Goal: Information Seeking & Learning: Check status

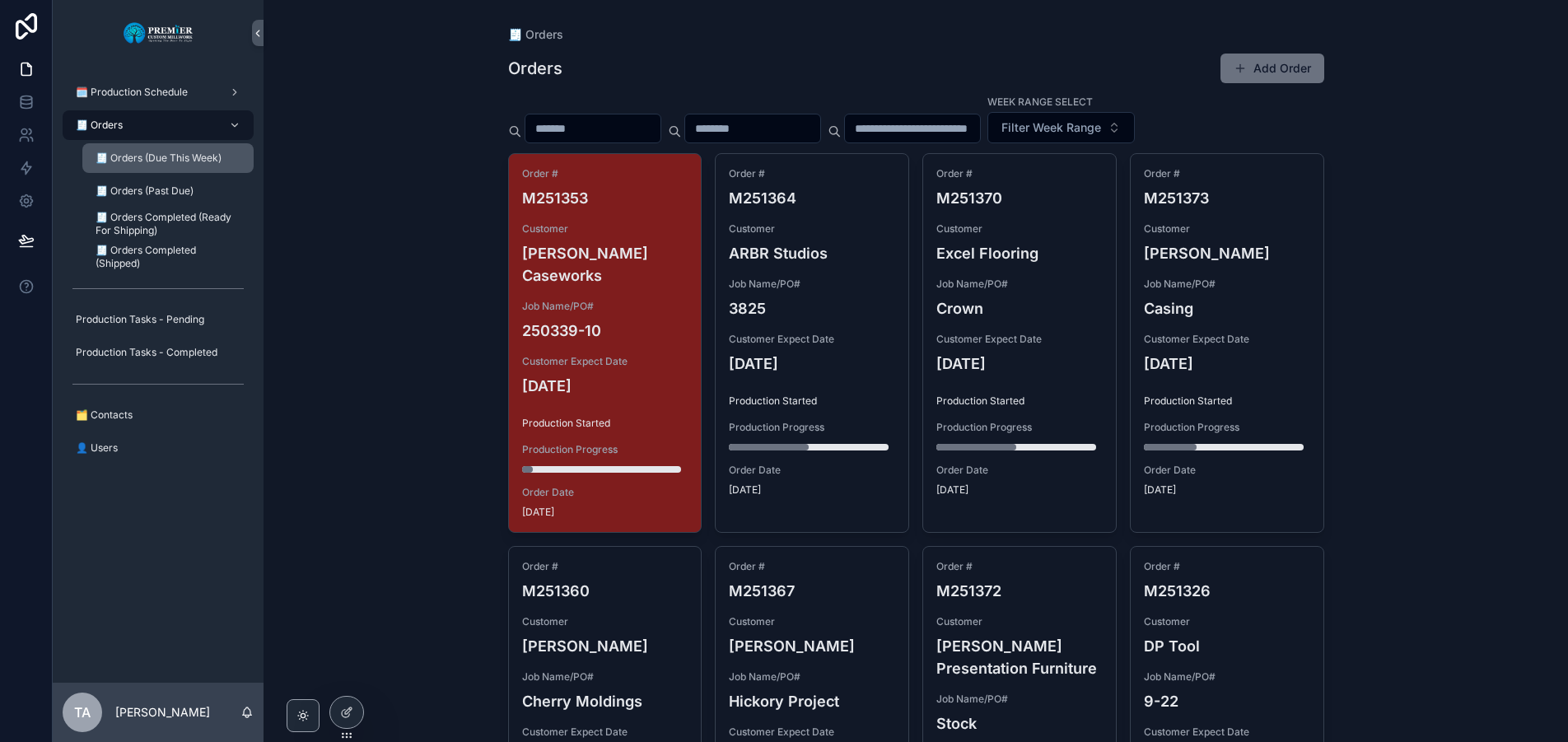
click at [172, 160] on span "🧾 Orders (Due This Week)" at bounding box center [159, 158] width 126 height 13
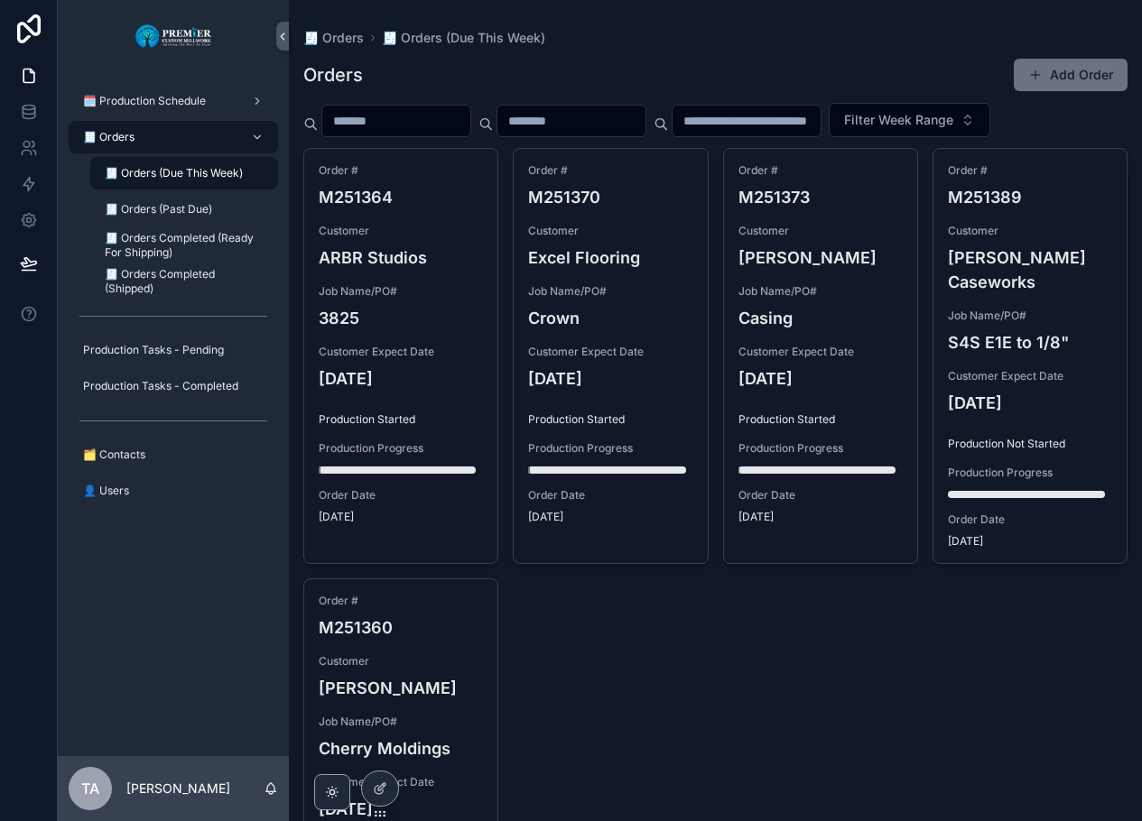
drag, startPoint x: 183, startPoint y: 143, endPoint x: 192, endPoint y: 156, distance: 16.3
click at [183, 143] on div "🧾 Orders" at bounding box center [173, 137] width 188 height 29
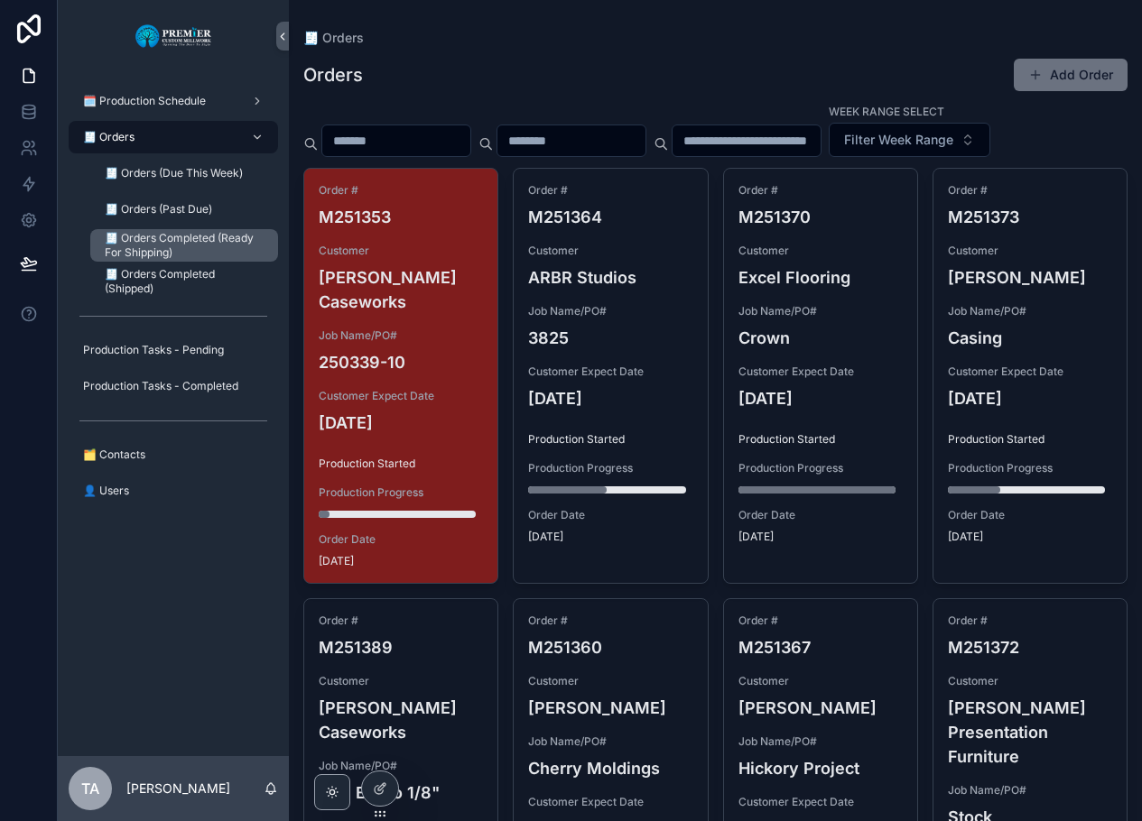
click at [206, 245] on span "🧾 Orders Completed (Ready For Shipping)" at bounding box center [182, 245] width 155 height 29
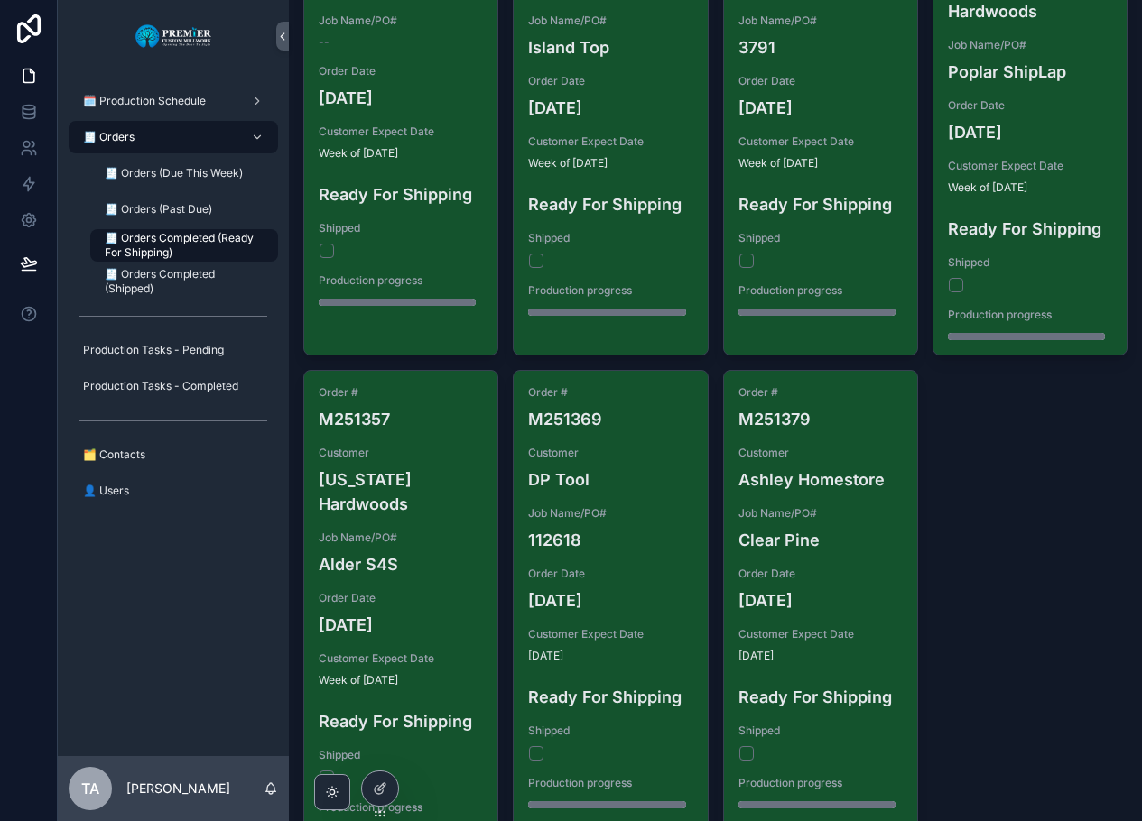
scroll to position [181, 0]
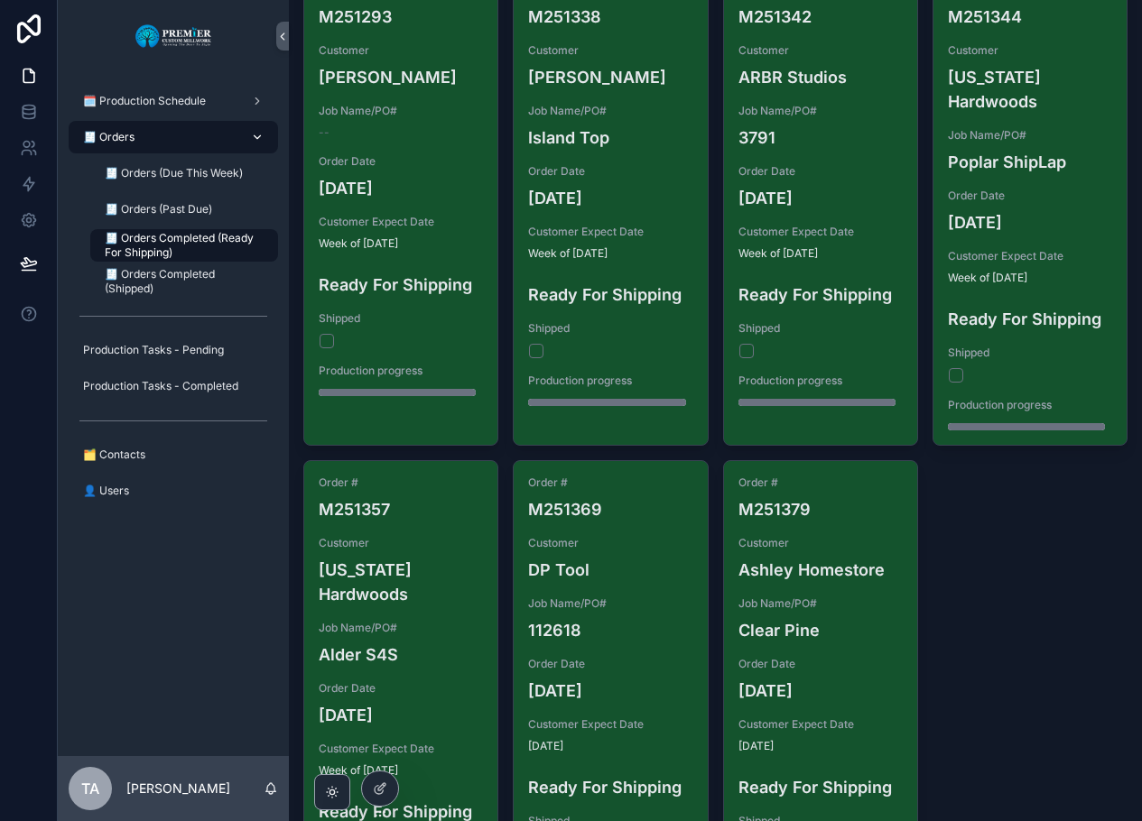
drag, startPoint x: 195, startPoint y: 131, endPoint x: 180, endPoint y: 135, distance: 16.0
click at [195, 131] on div "🧾 Orders" at bounding box center [173, 137] width 188 height 29
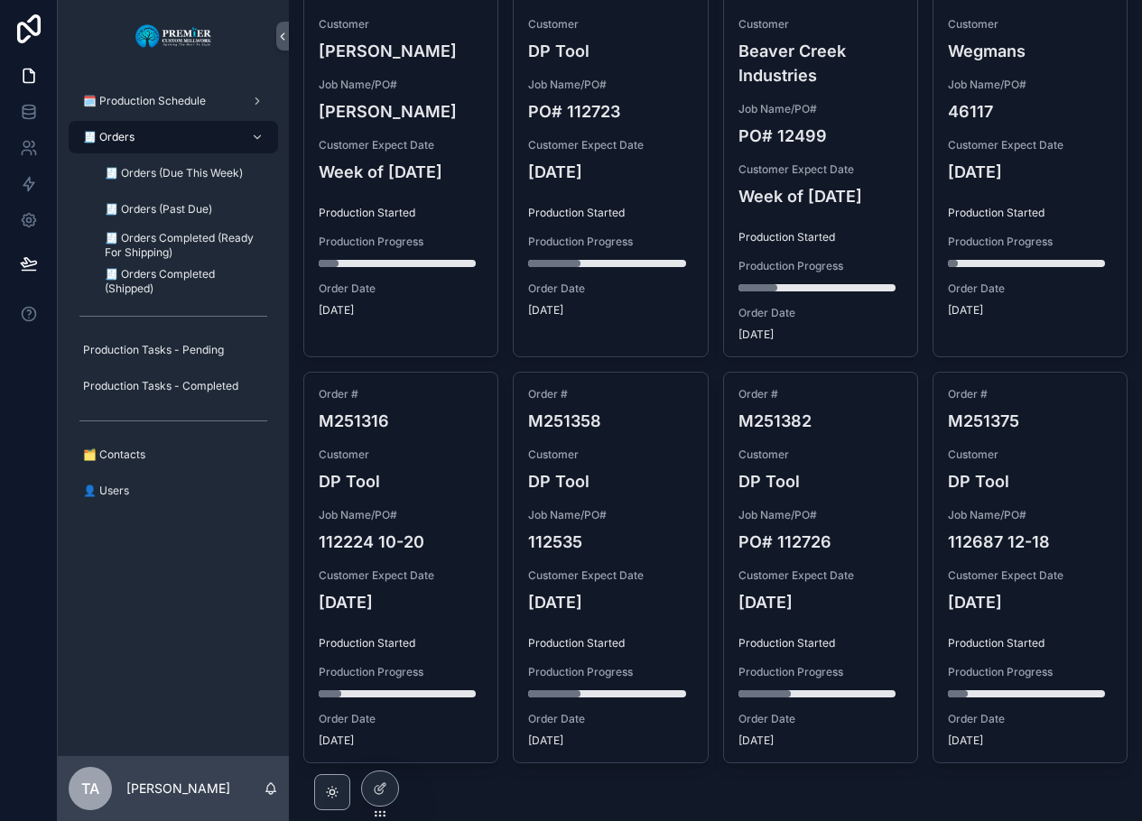
scroll to position [1065, 0]
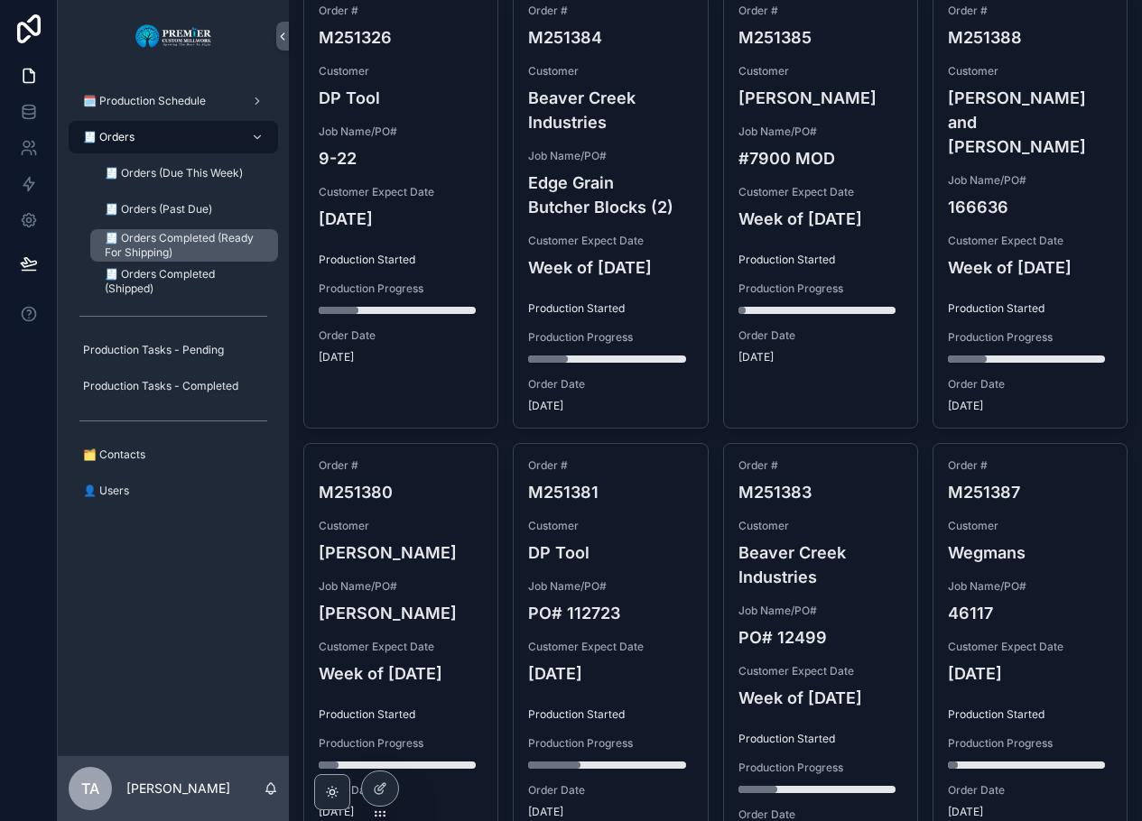
click at [159, 236] on span "🧾 Orders Completed (Ready For Shipping)" at bounding box center [182, 245] width 155 height 29
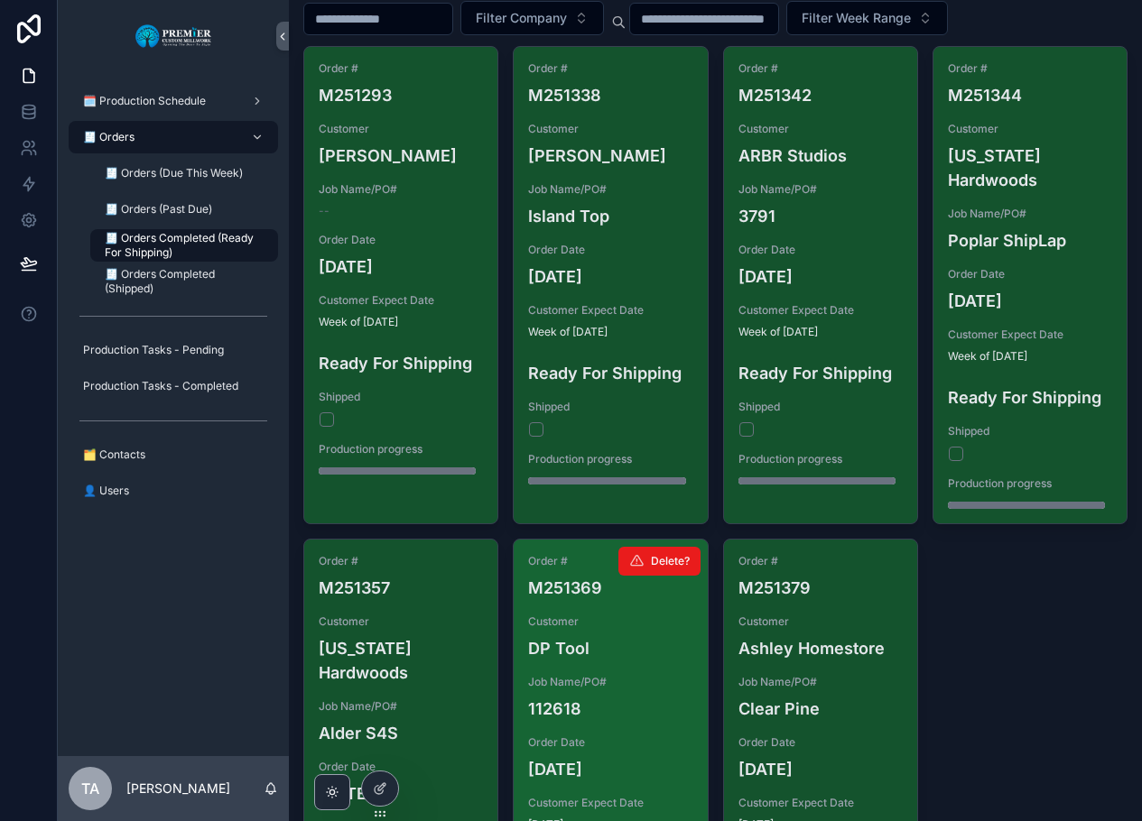
scroll to position [85, 0]
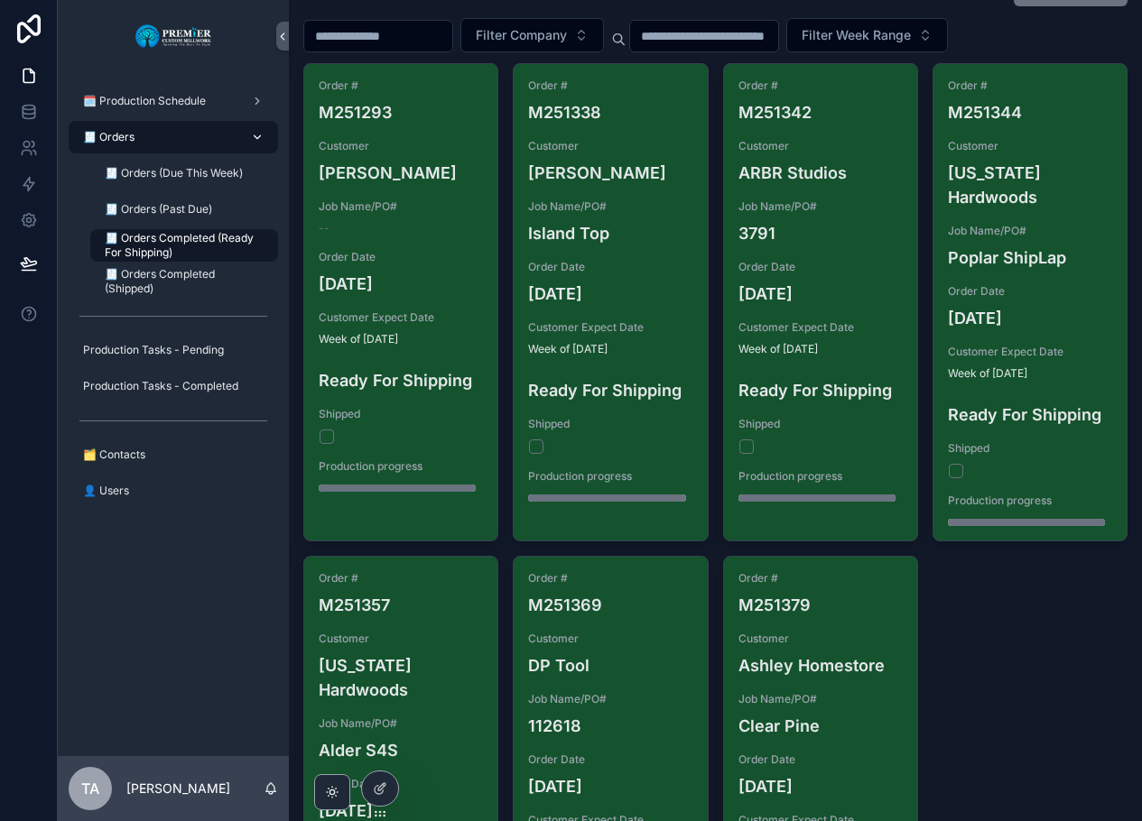
click at [171, 136] on div "🧾 Orders" at bounding box center [173, 137] width 188 height 29
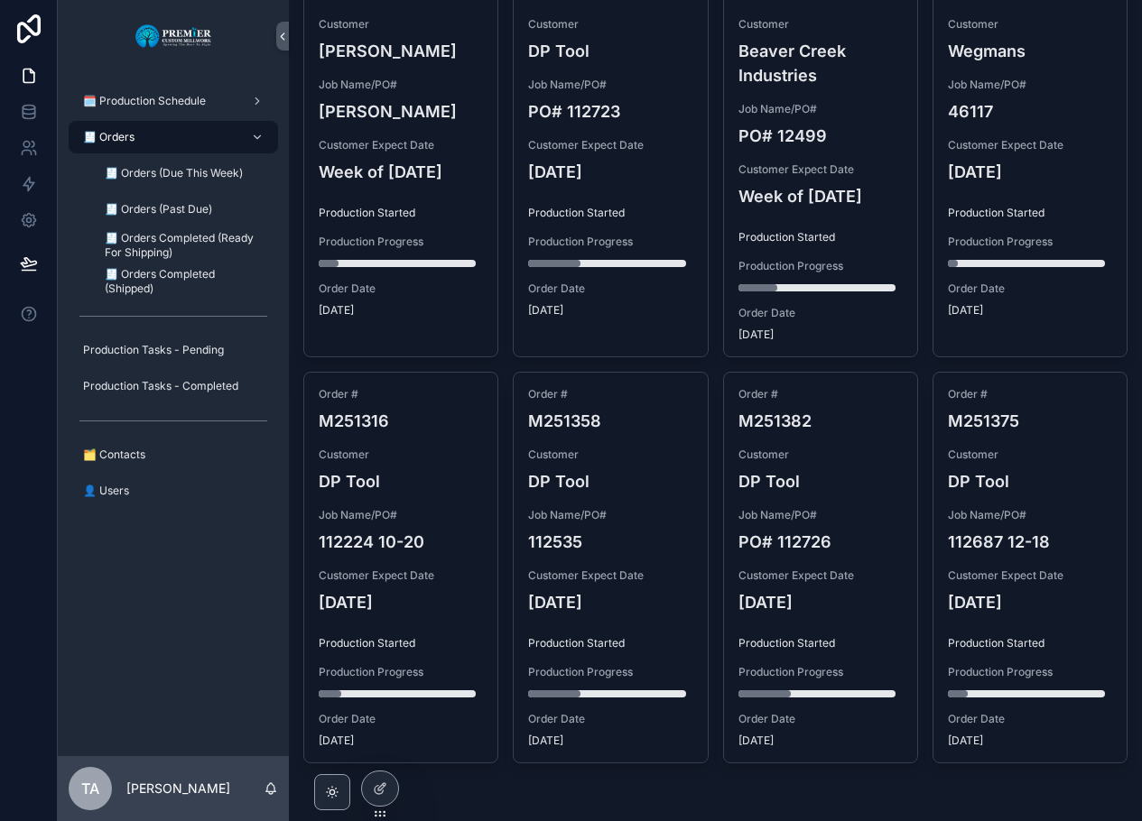
scroll to position [1607, 0]
click at [177, 246] on span "🧾 Orders Completed (Ready For Shipping)" at bounding box center [182, 245] width 155 height 29
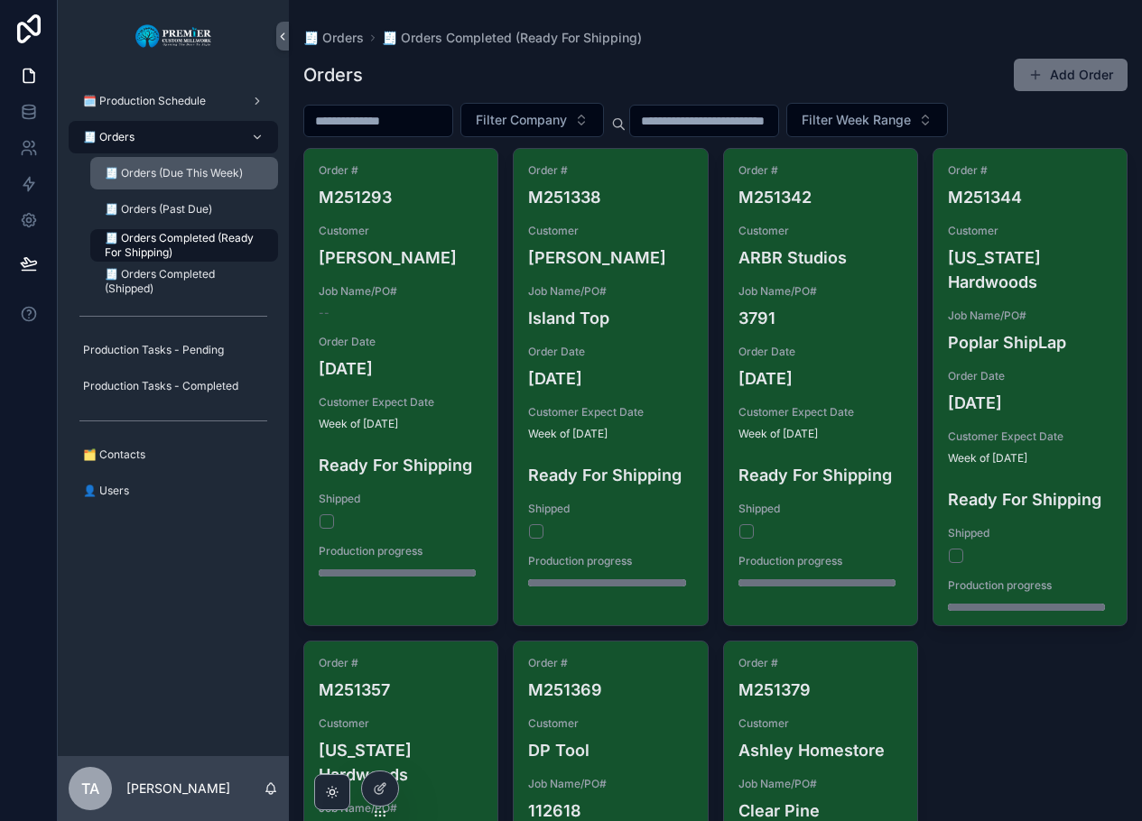
click at [161, 179] on span "🧾 Orders (Due This Week)" at bounding box center [174, 173] width 138 height 14
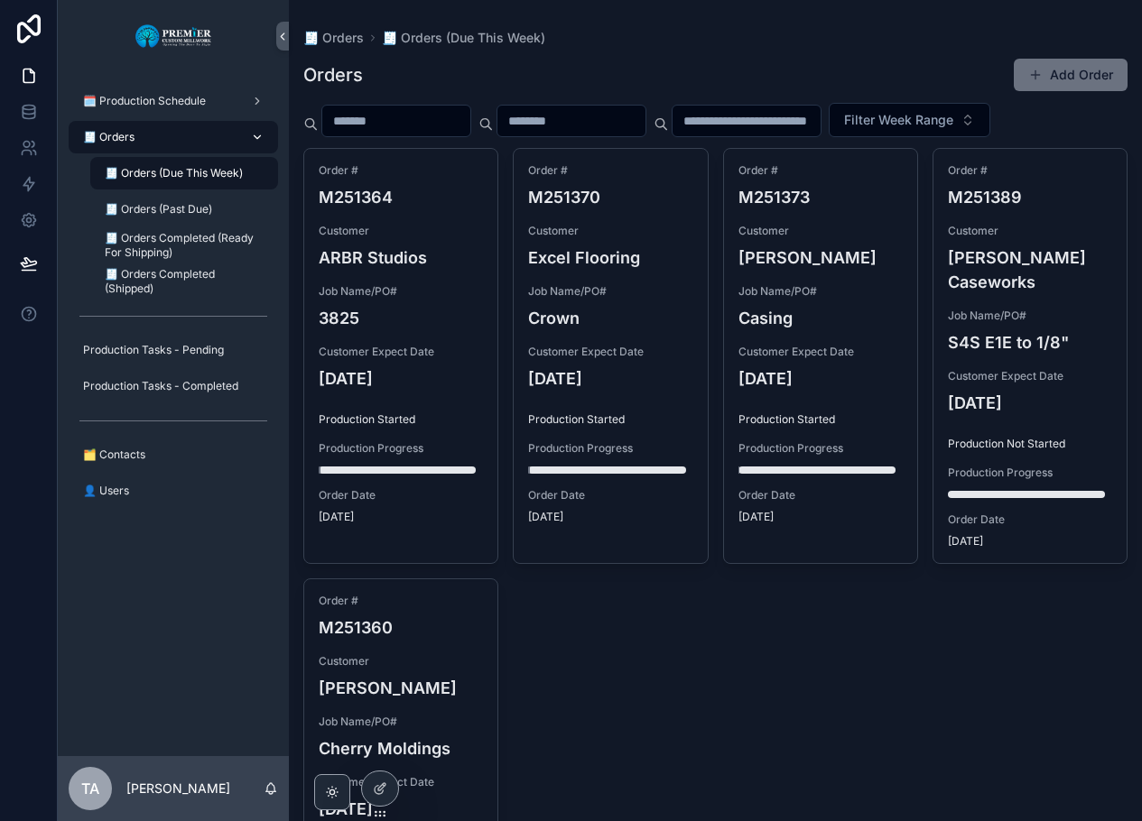
click at [171, 127] on div "🧾 Orders" at bounding box center [173, 137] width 188 height 29
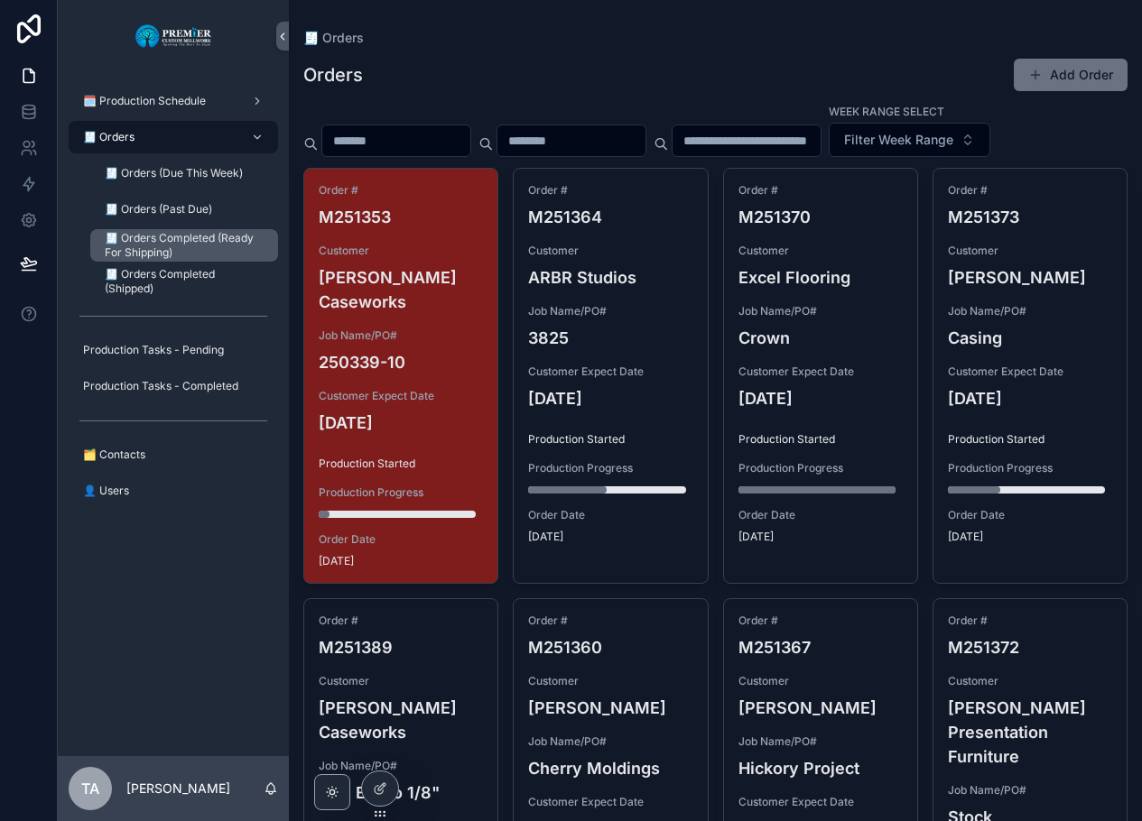
click at [185, 236] on span "🧾 Orders Completed (Ready For Shipping)" at bounding box center [182, 245] width 155 height 29
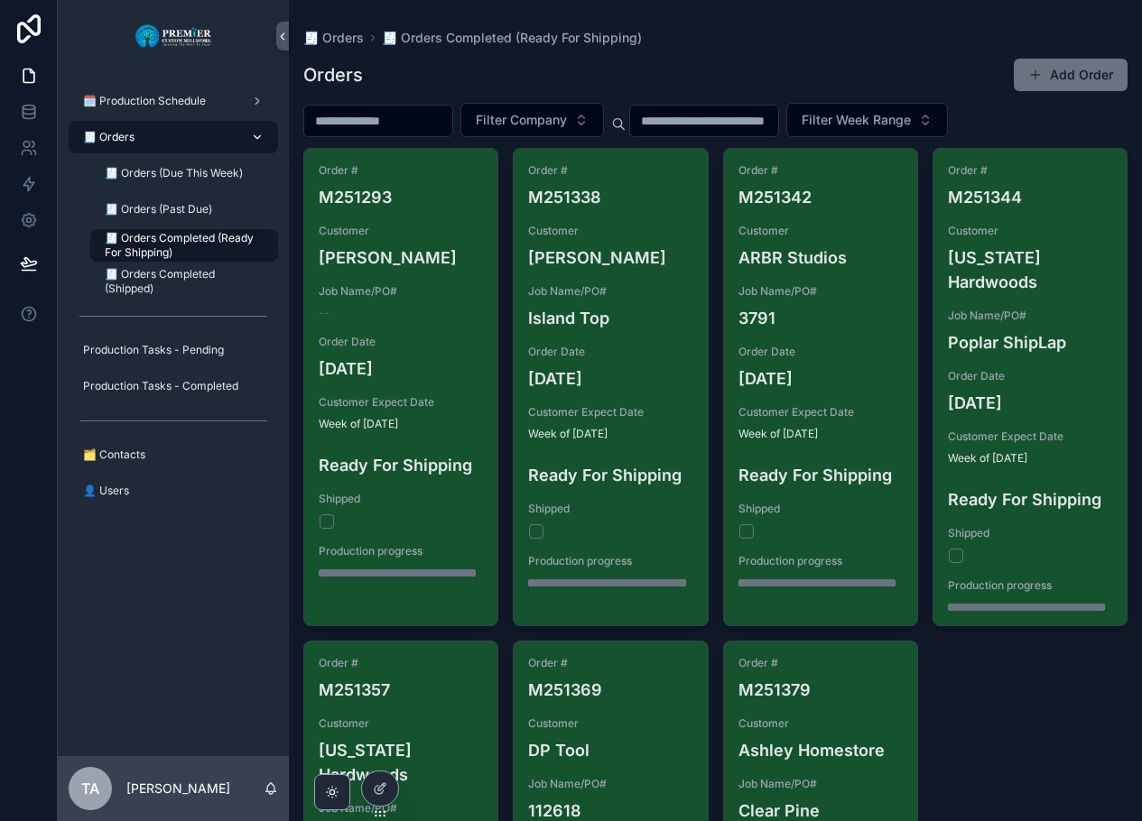
click at [162, 134] on div "🧾 Orders" at bounding box center [173, 137] width 188 height 29
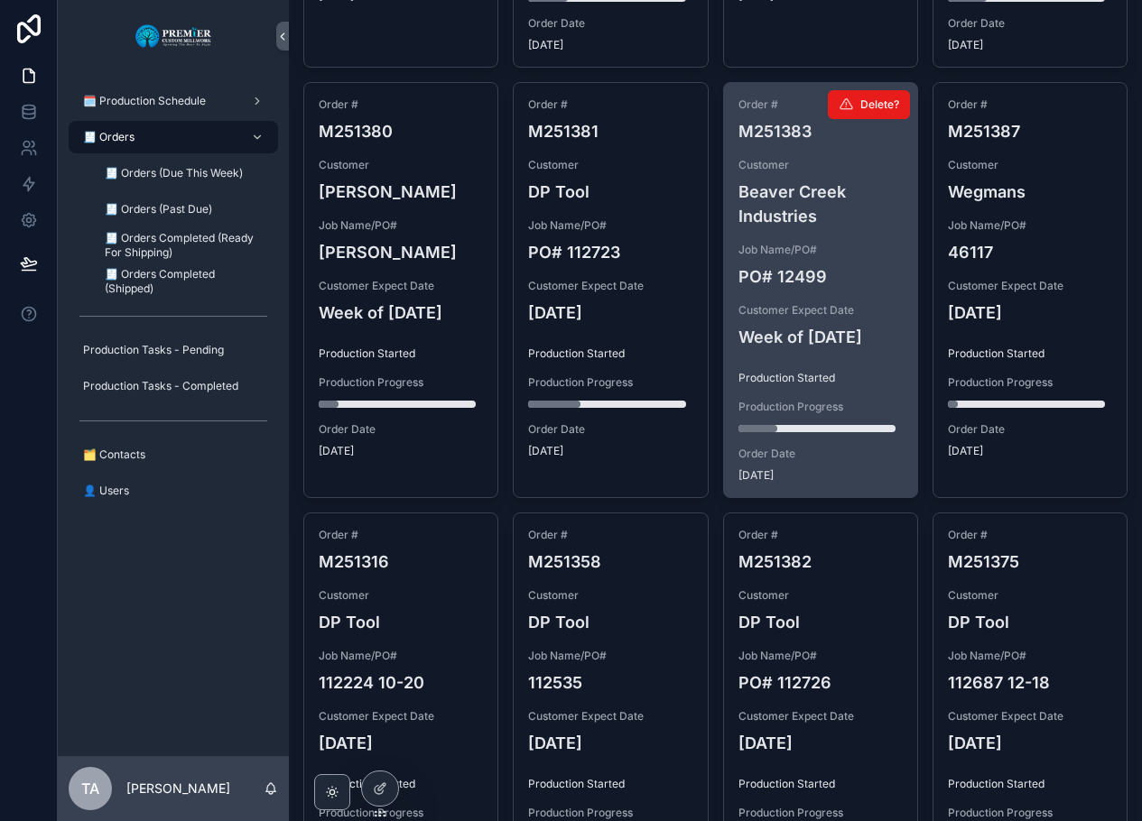
scroll to position [1607, 0]
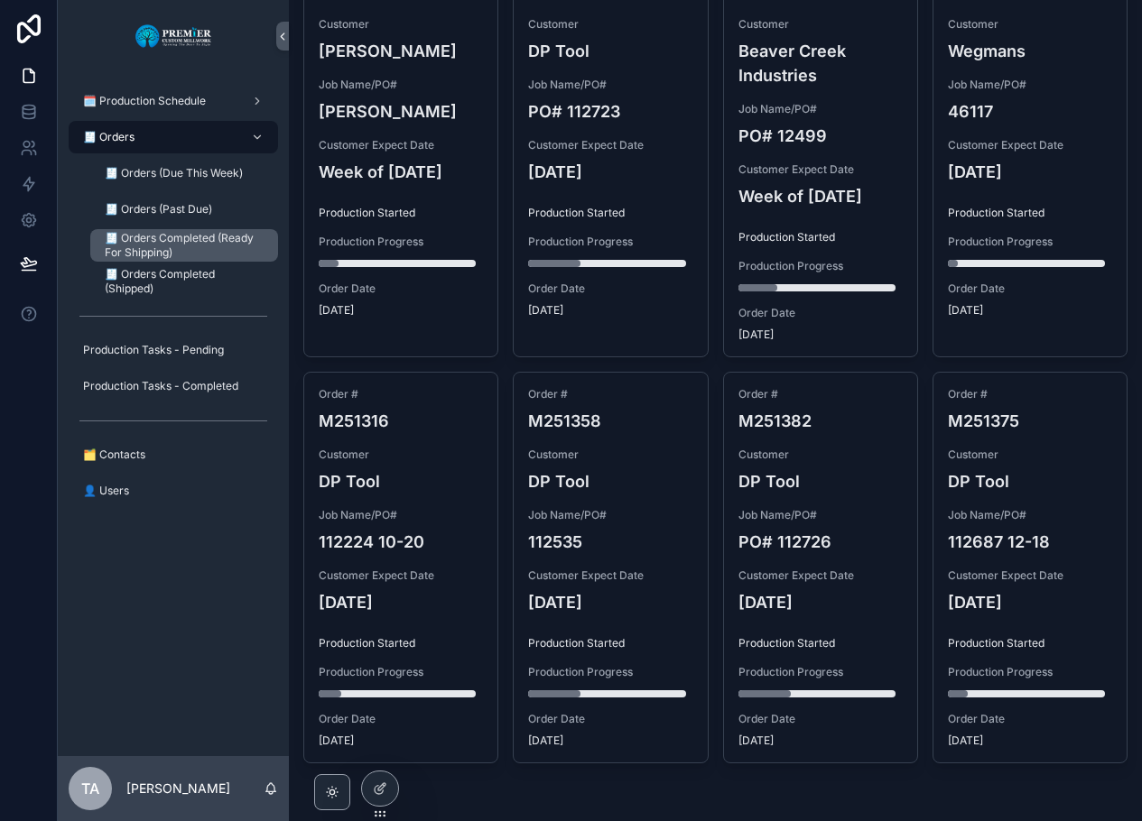
click at [181, 239] on span "🧾 Orders Completed (Ready For Shipping)" at bounding box center [182, 245] width 155 height 29
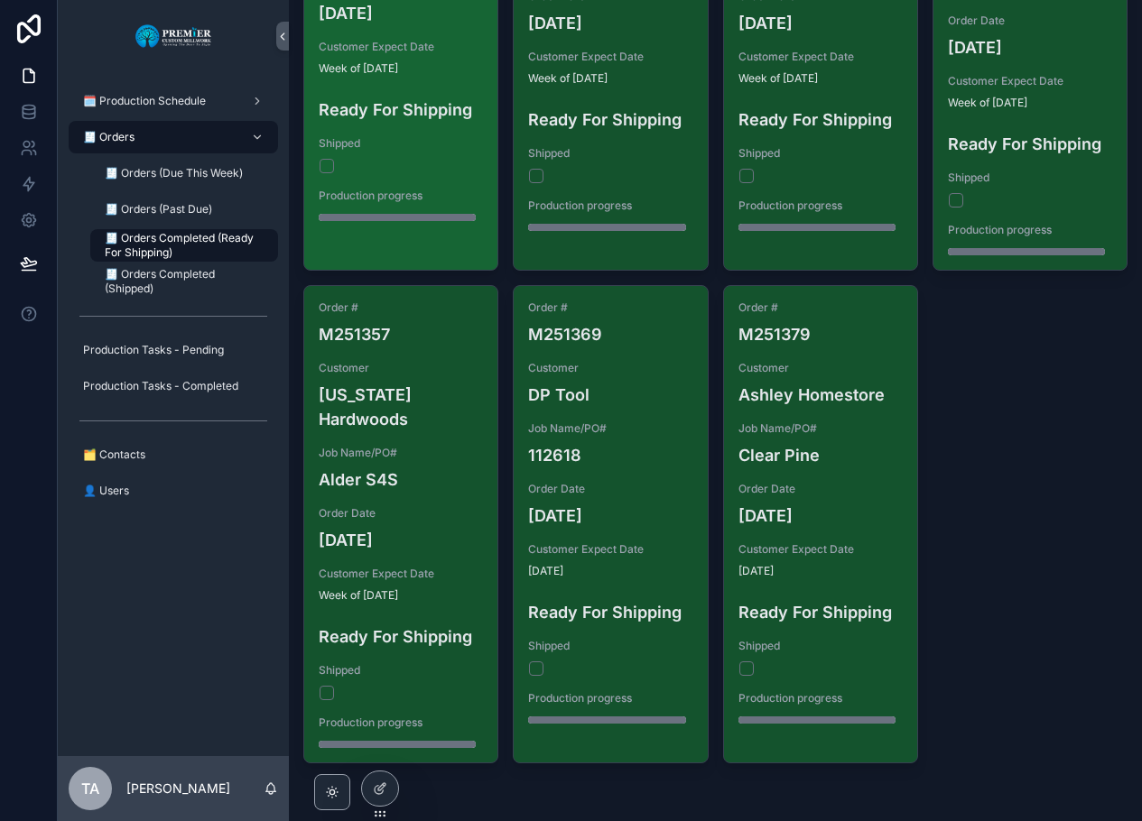
scroll to position [356, 0]
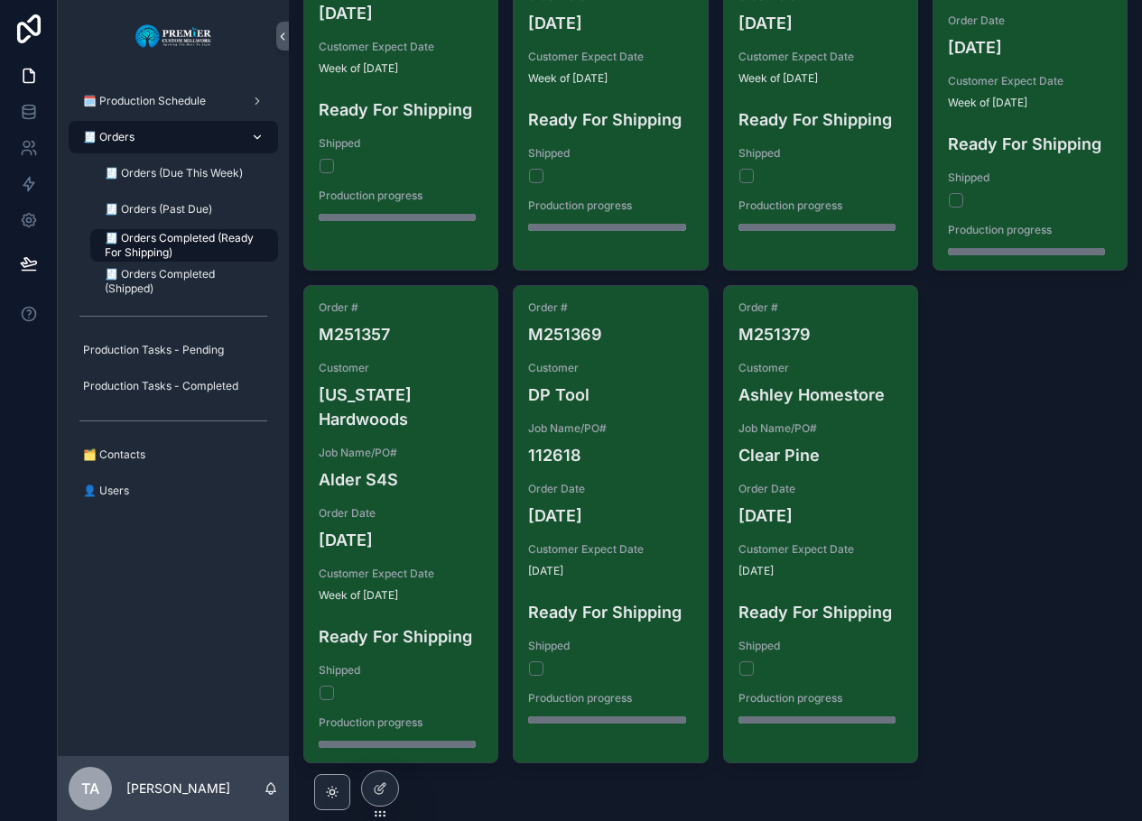
click at [200, 139] on div "🧾 Orders" at bounding box center [173, 137] width 188 height 29
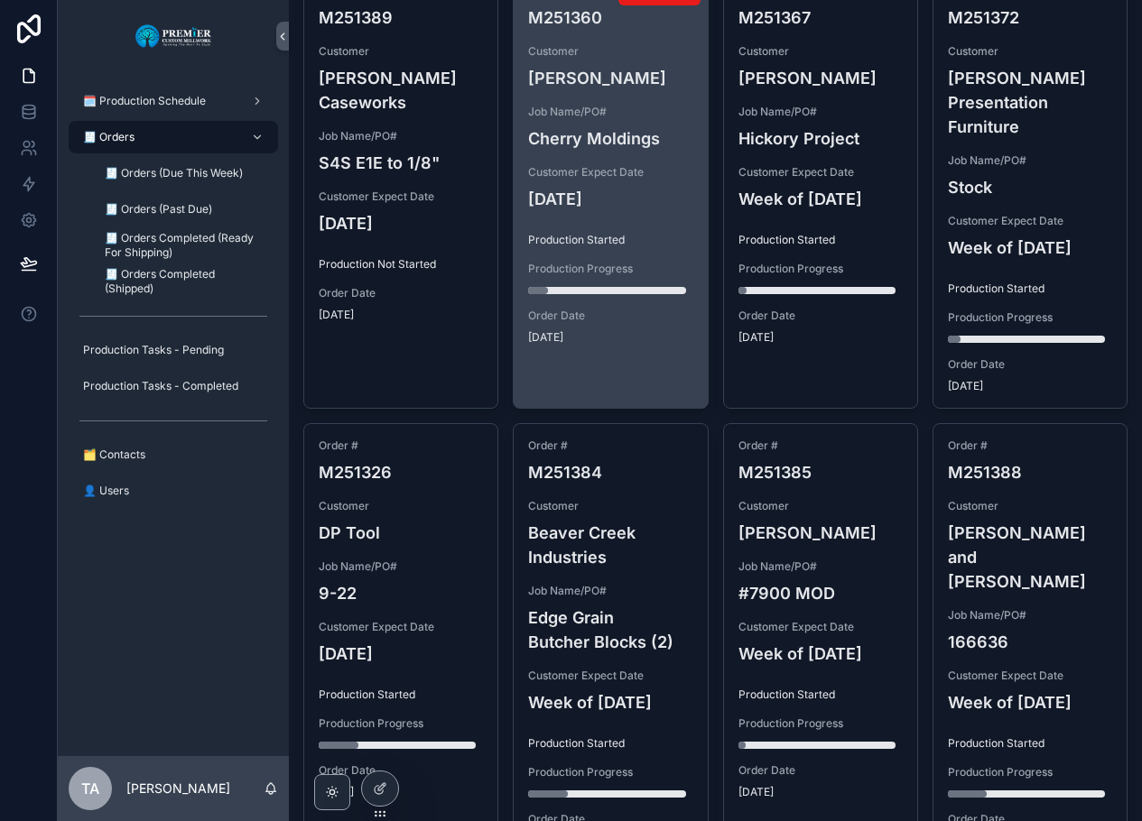
scroll to position [632, 0]
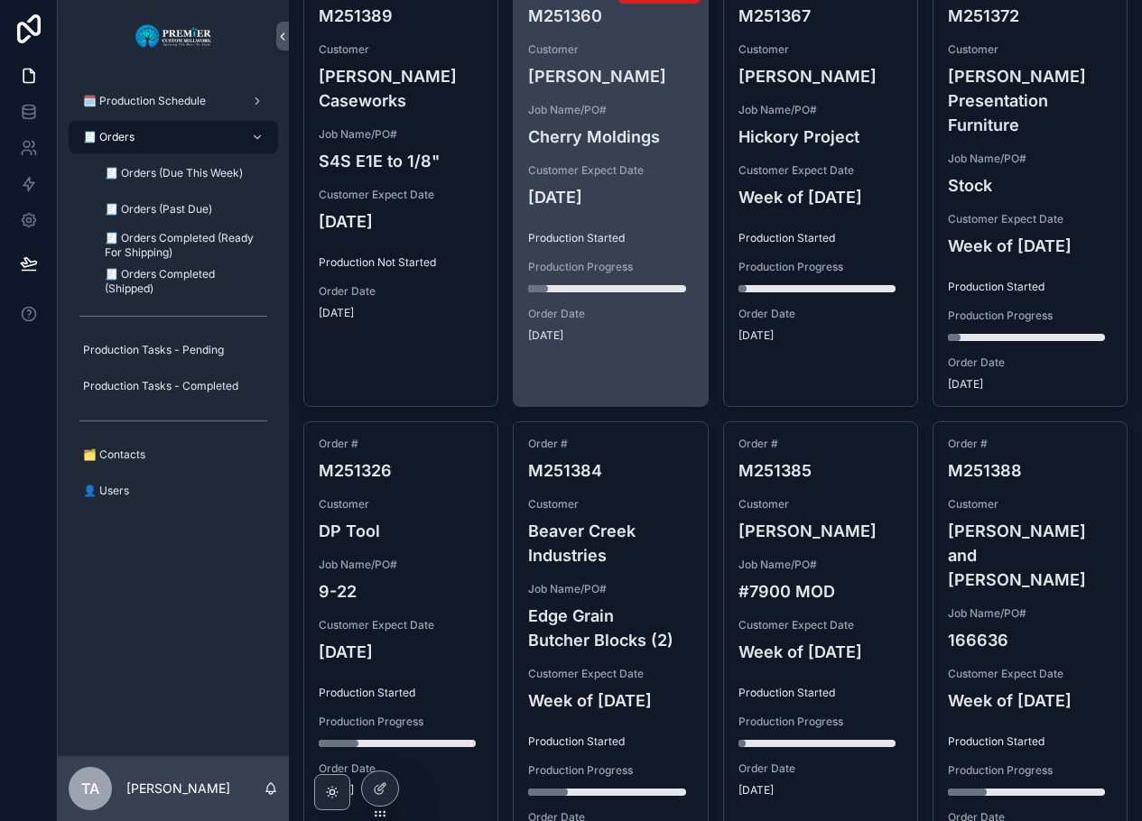
click at [659, 117] on span "Job Name/PO#" at bounding box center [610, 110] width 164 height 14
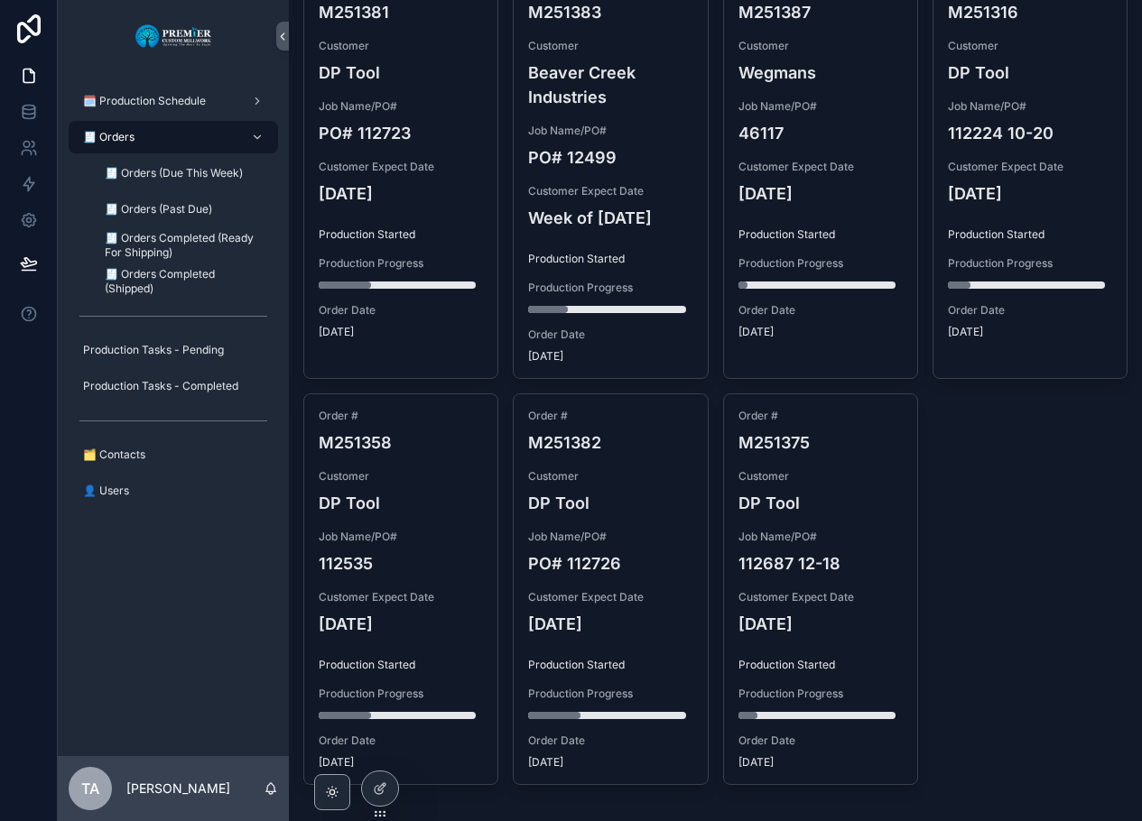
scroll to position [1607, 0]
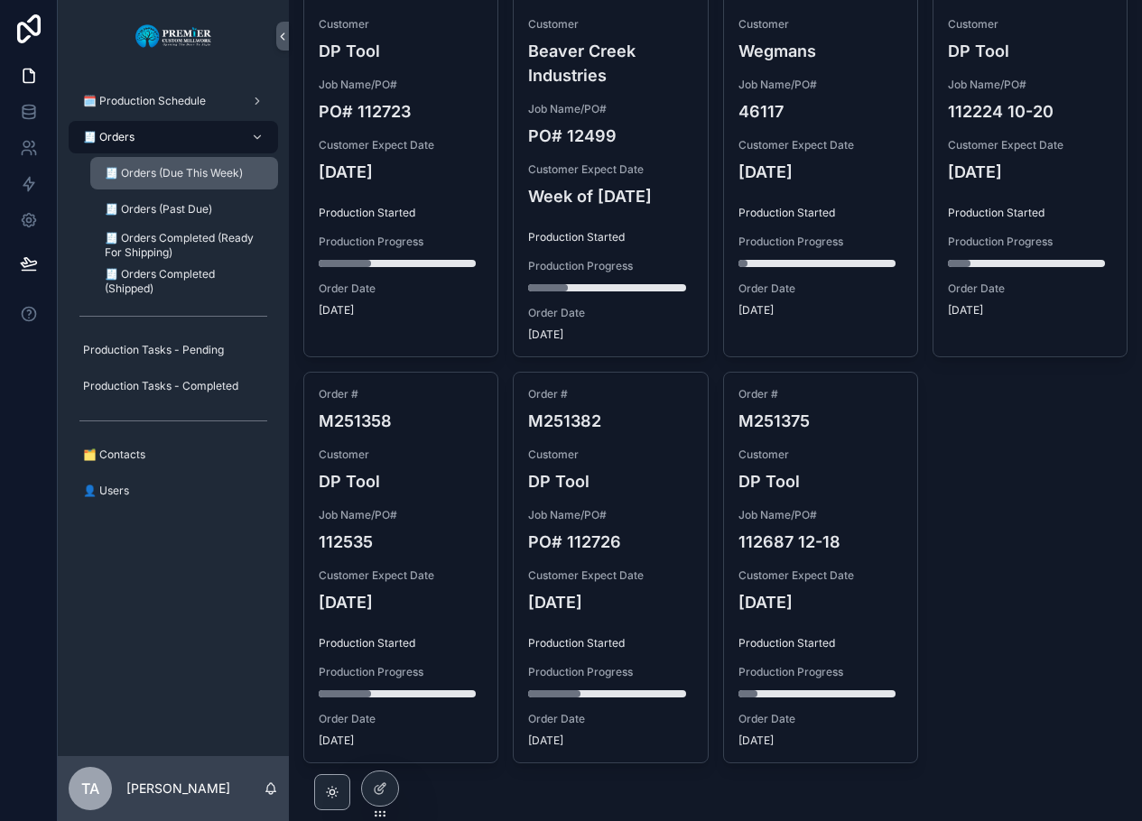
click at [179, 180] on span "🧾 Orders (Due This Week)" at bounding box center [174, 173] width 138 height 14
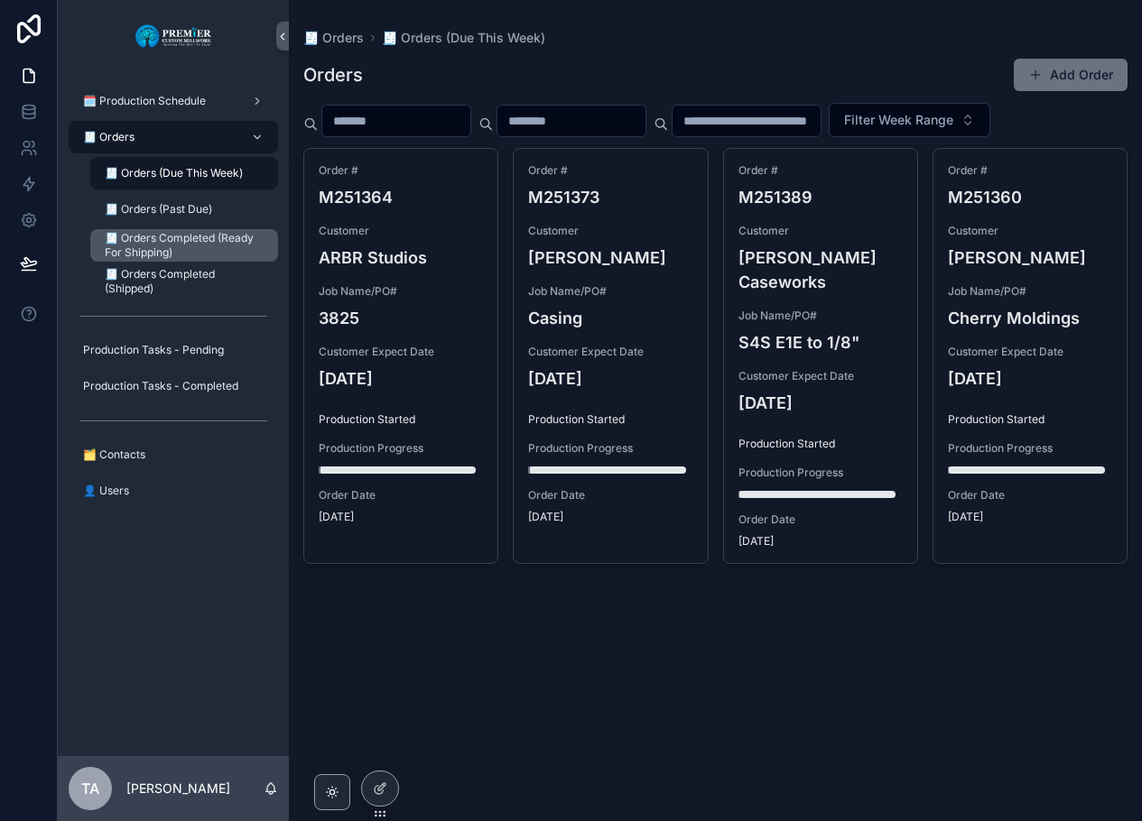
click at [163, 246] on span "🧾 Orders Completed (Ready For Shipping)" at bounding box center [182, 245] width 155 height 29
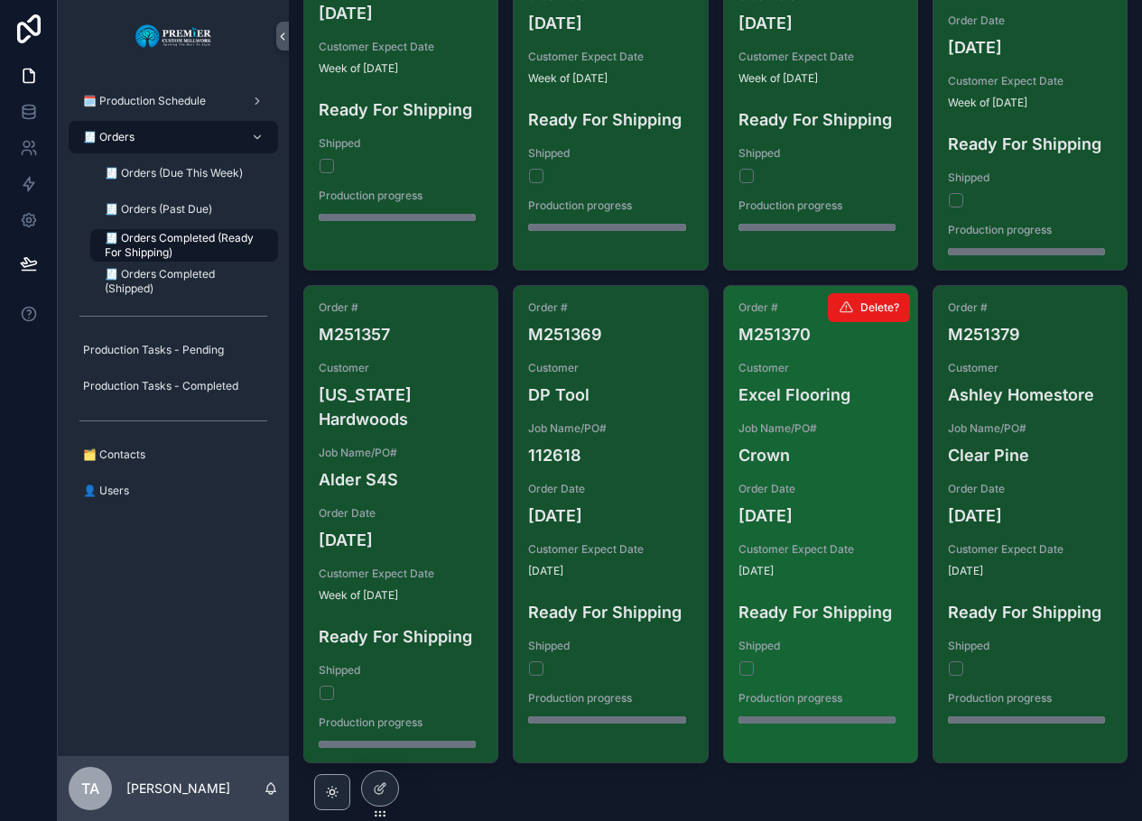
scroll to position [85, 0]
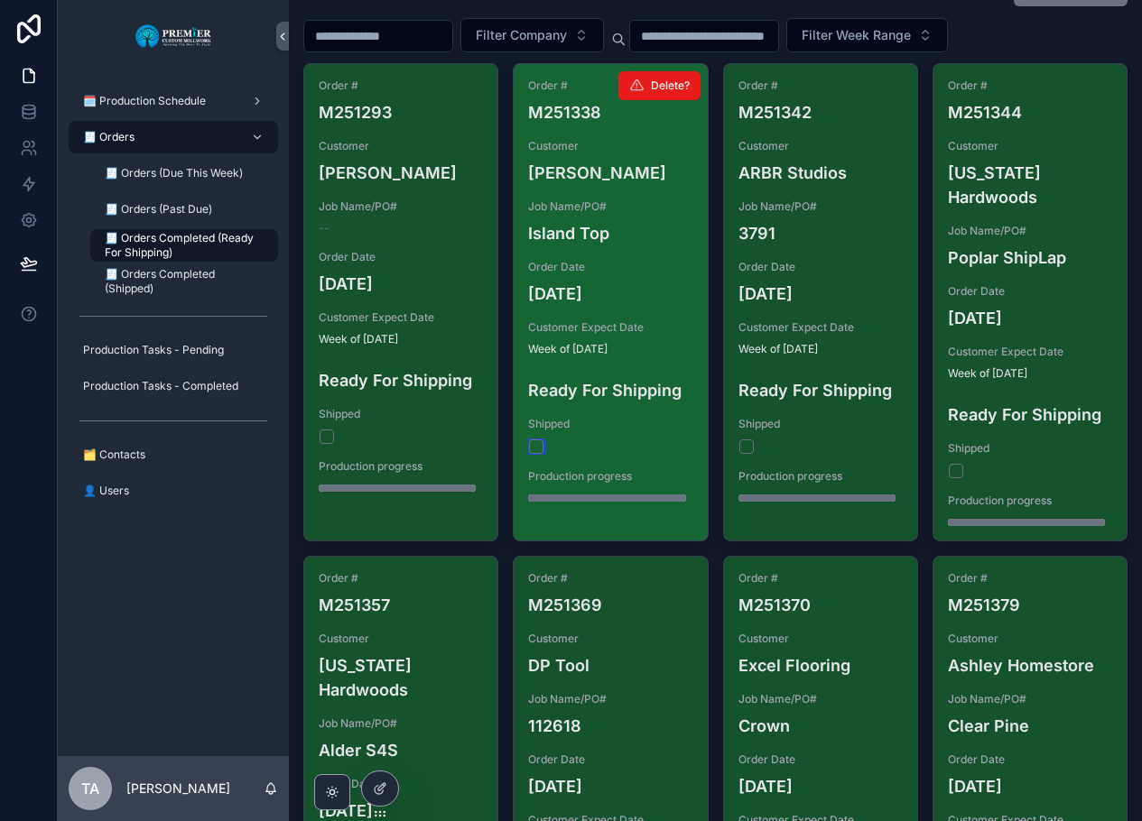
click at [534, 449] on button "scrollable content" at bounding box center [536, 447] width 14 height 14
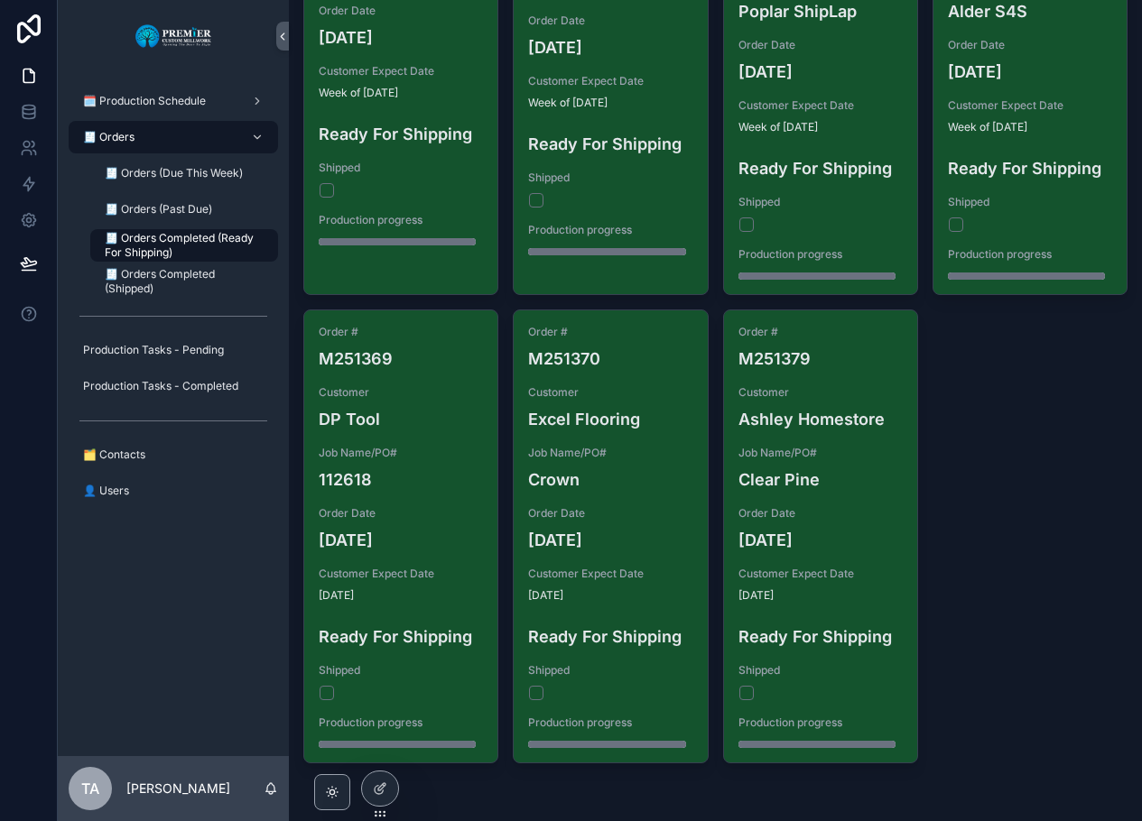
scroll to position [60, 0]
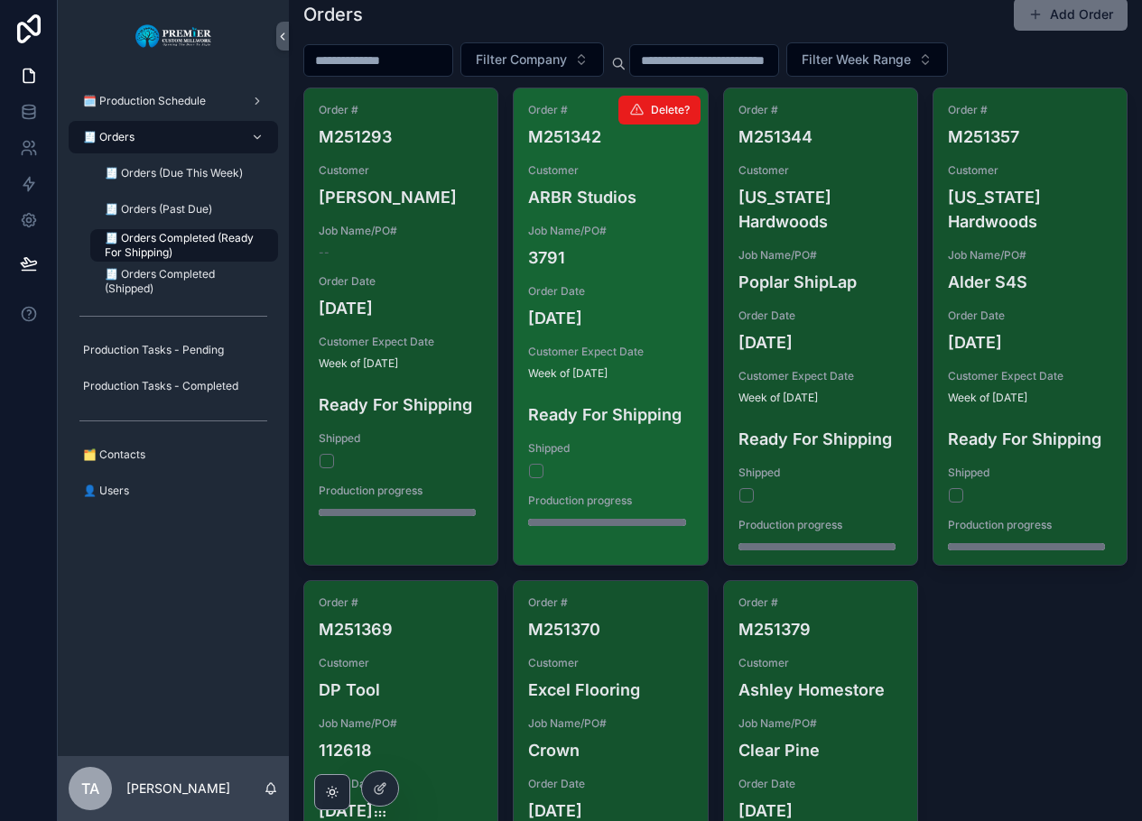
click at [657, 255] on h4 "3791" at bounding box center [610, 258] width 164 height 24
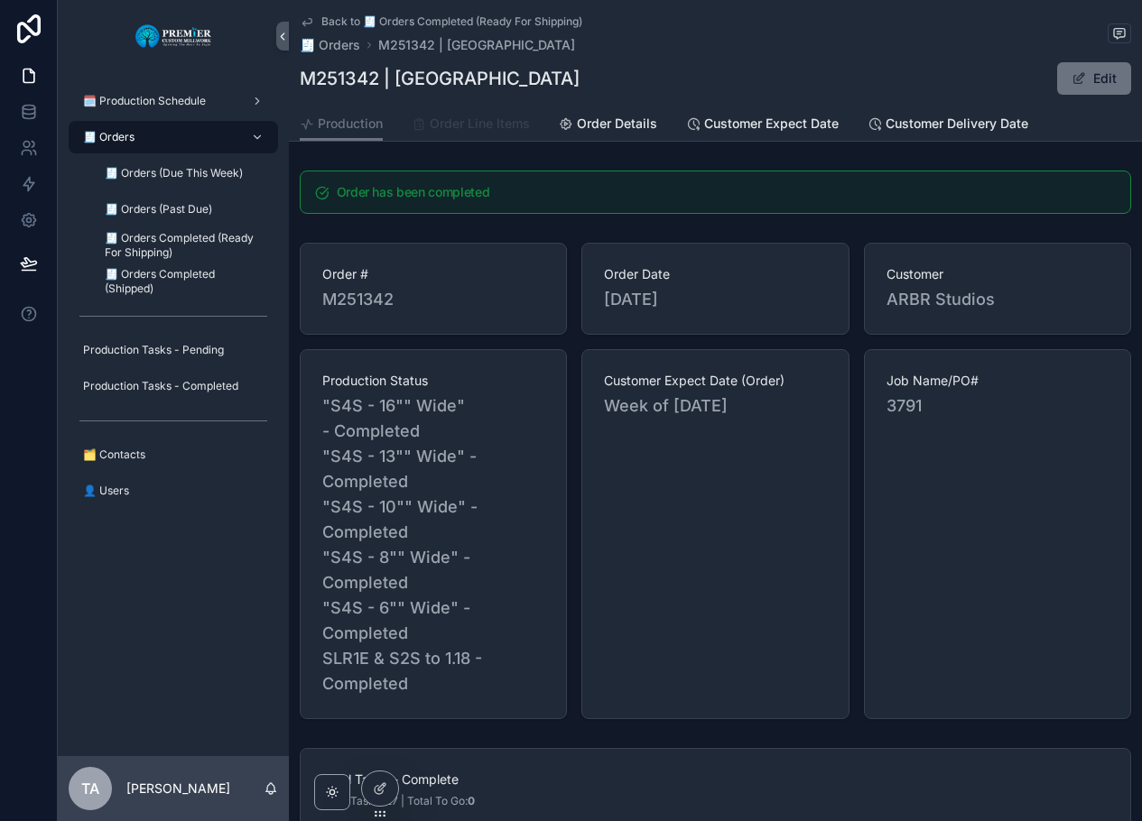
click at [463, 123] on span "Order Line Items" at bounding box center [480, 124] width 100 height 18
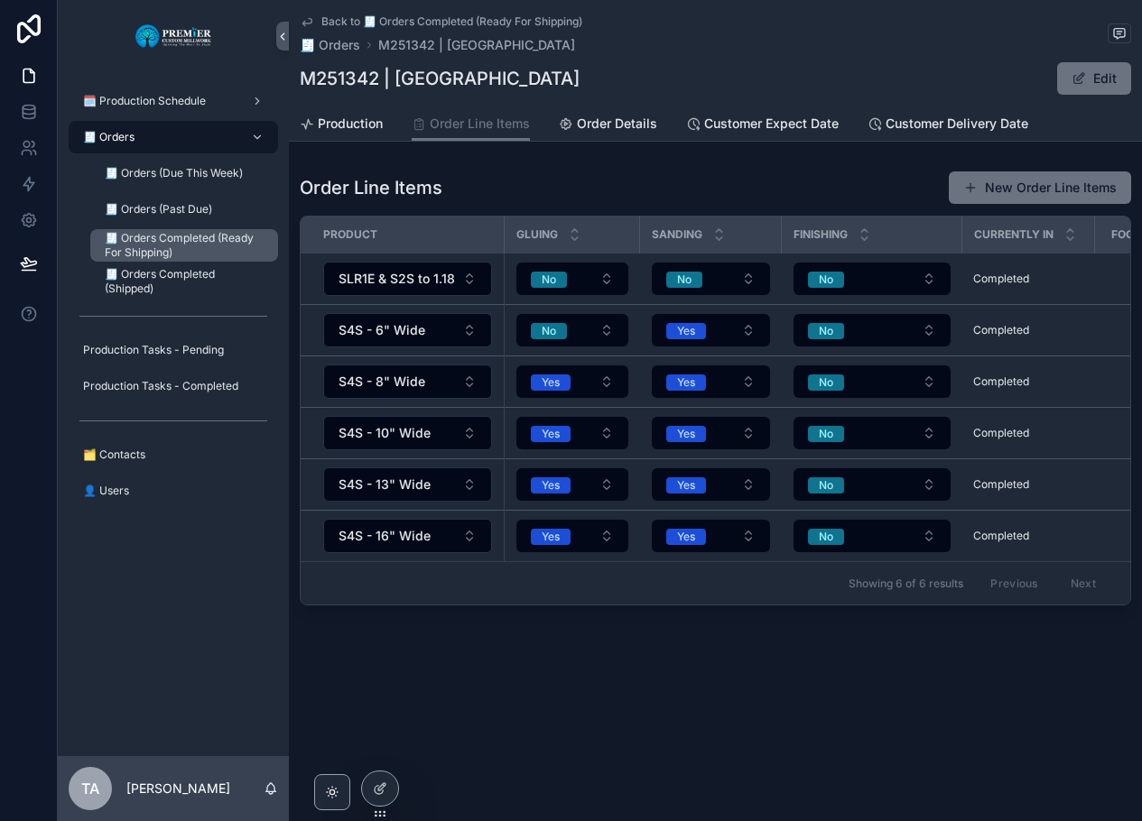
click at [174, 245] on span "🧾 Orders Completed (Ready For Shipping)" at bounding box center [182, 245] width 155 height 29
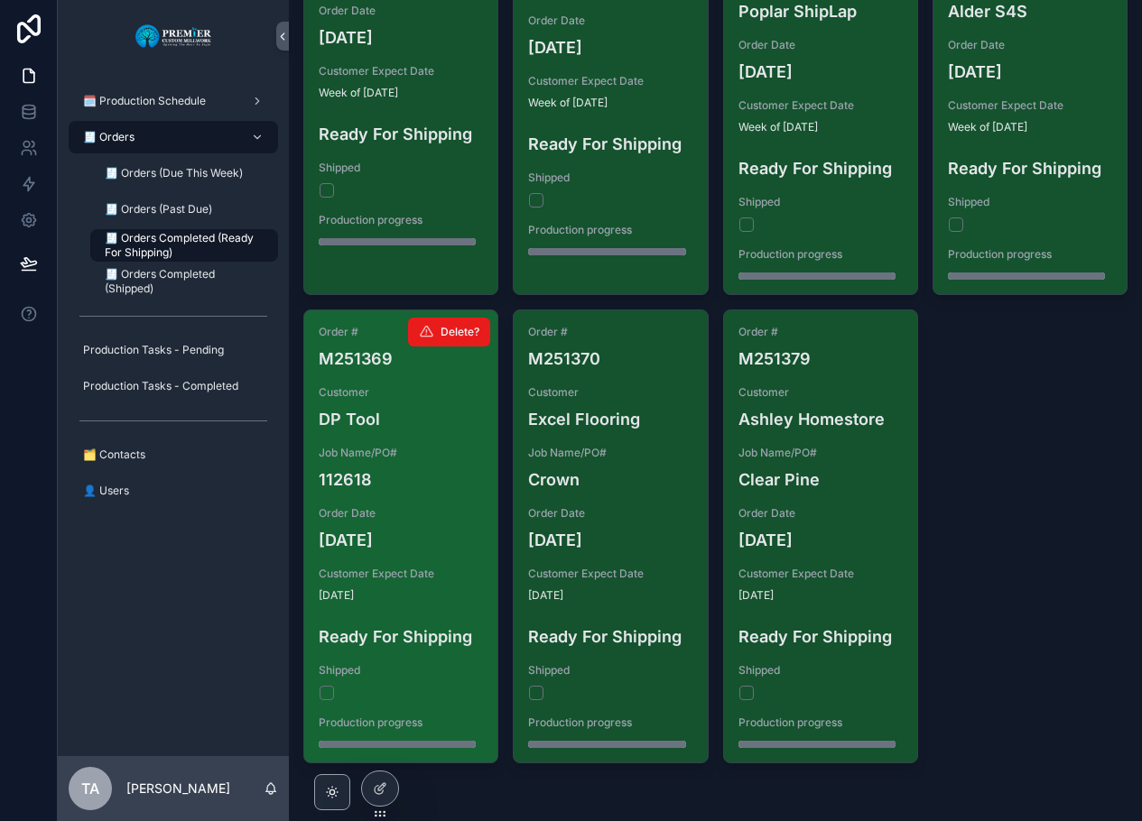
scroll to position [60, 0]
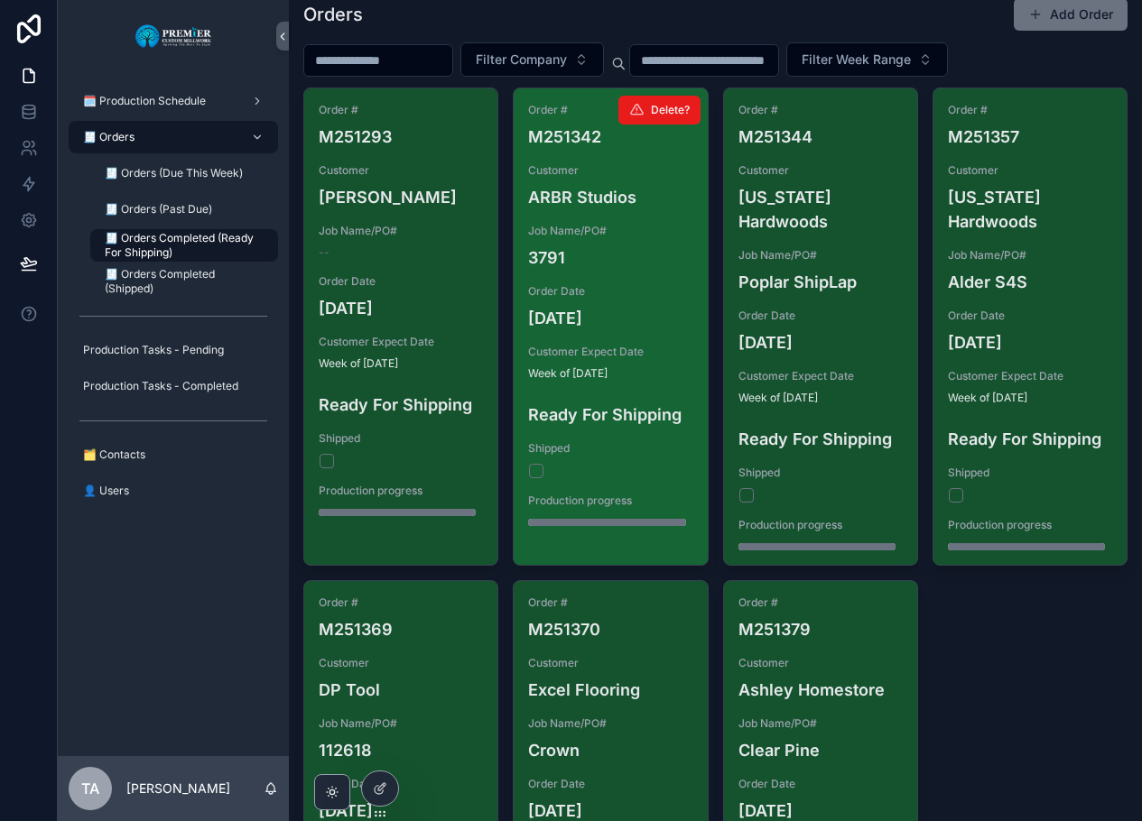
click at [569, 466] on div "scrollable content" at bounding box center [610, 471] width 162 height 14
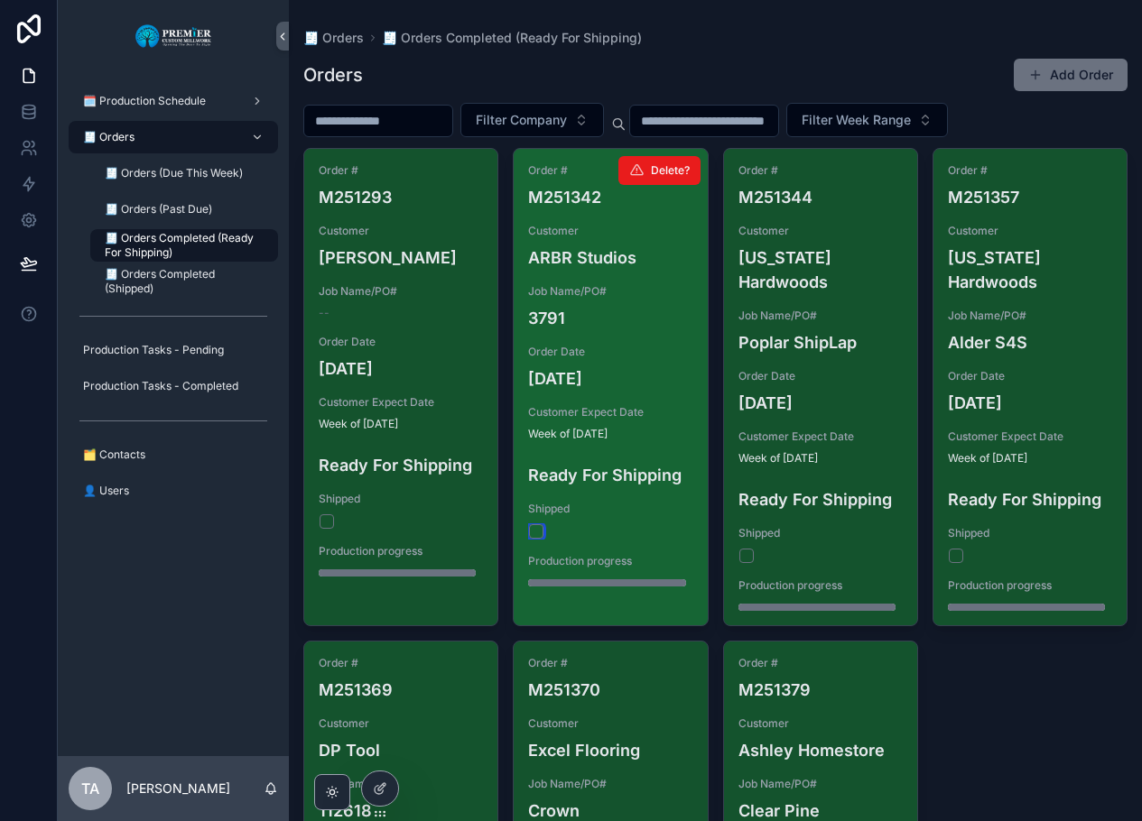
click at [537, 533] on button "scrollable content" at bounding box center [536, 531] width 14 height 14
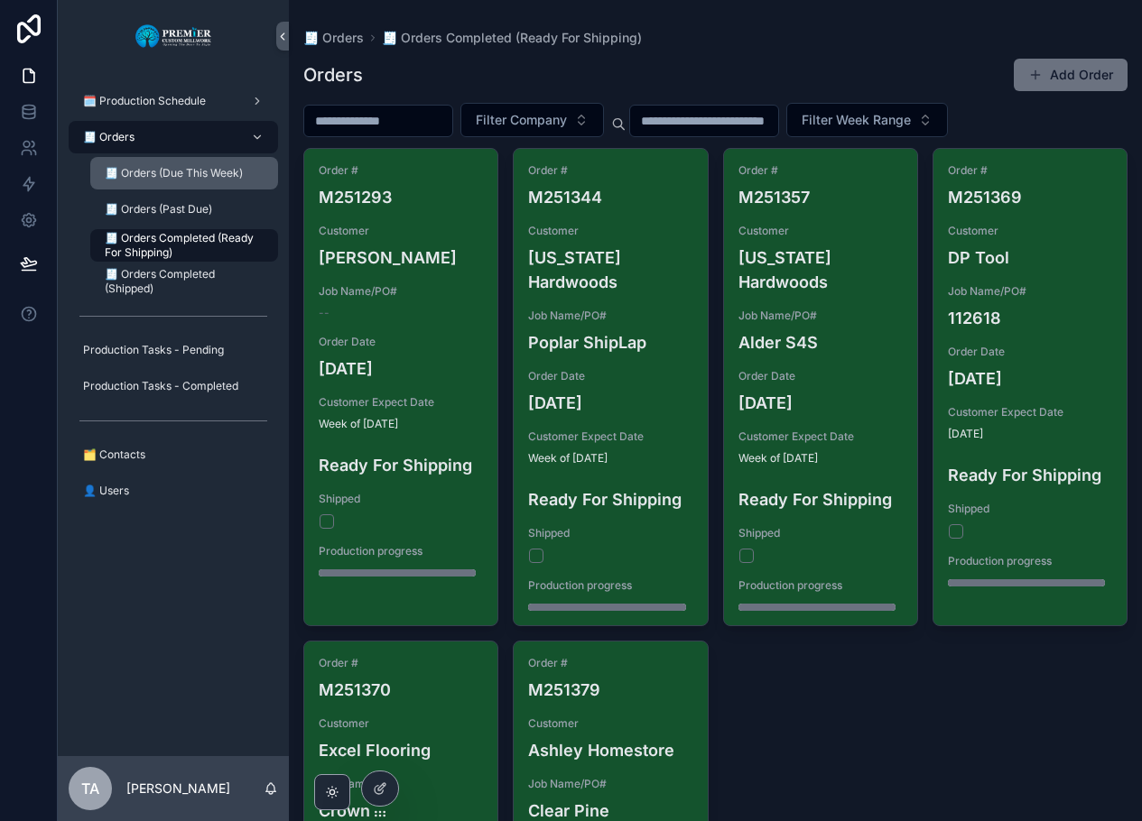
click at [168, 178] on span "🧾 Orders (Due This Week)" at bounding box center [174, 173] width 138 height 14
